Goal: Transaction & Acquisition: Subscribe to service/newsletter

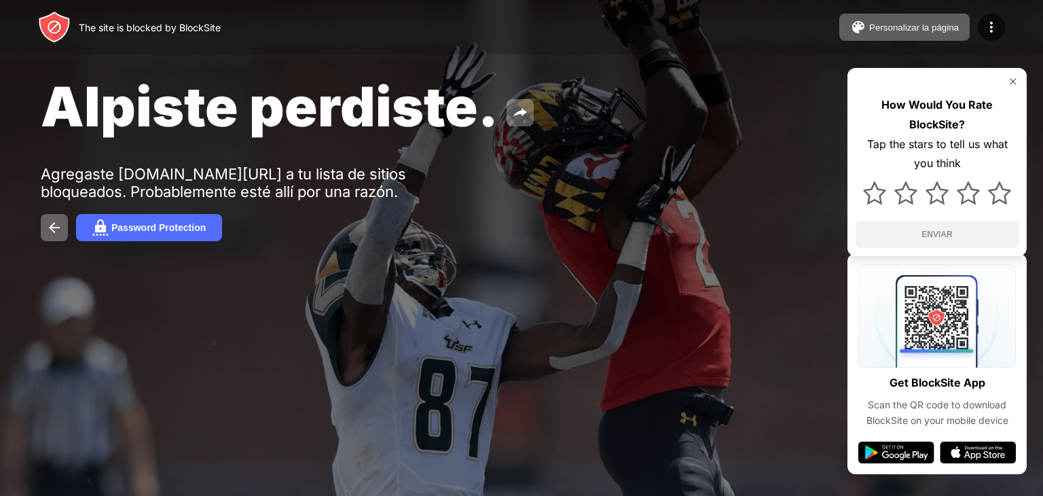
click at [299, 124] on span "Alpiste perdiste." at bounding box center [270, 106] width 458 height 66
click at [128, 218] on button "Password Protection" at bounding box center [149, 227] width 146 height 27
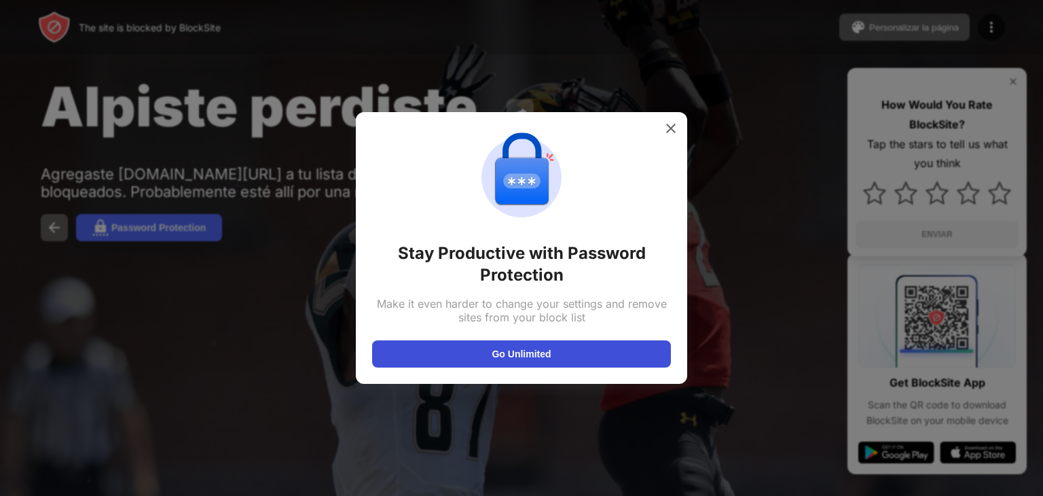
click at [454, 340] on button "Go Unlimited" at bounding box center [521, 353] width 299 height 27
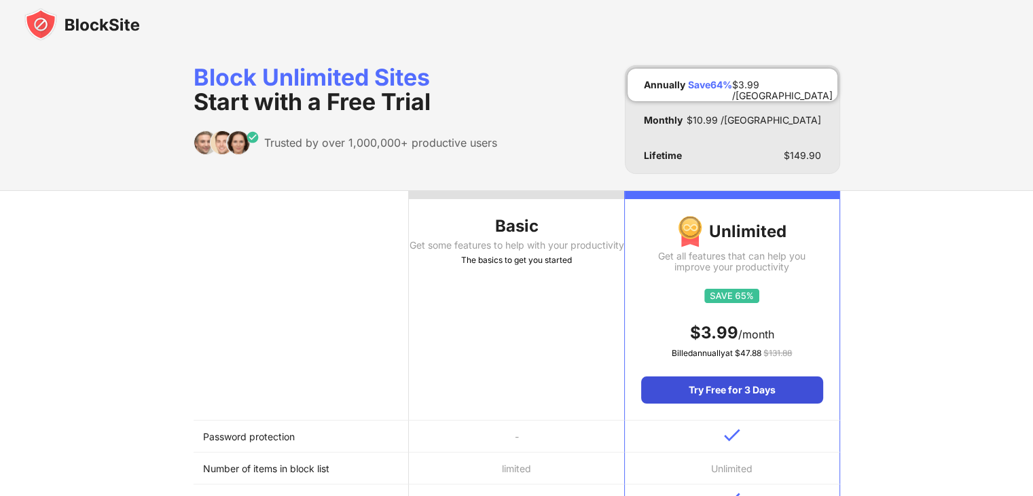
click at [754, 388] on div "Try Free for 3 Days" at bounding box center [731, 389] width 181 height 27
